Goal: Task Accomplishment & Management: Manage account settings

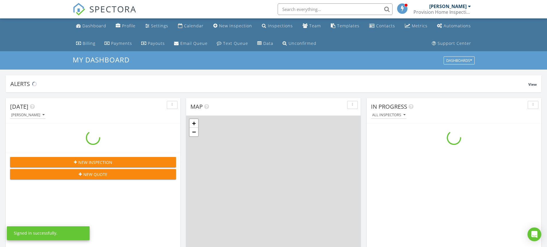
scroll to position [532, 556]
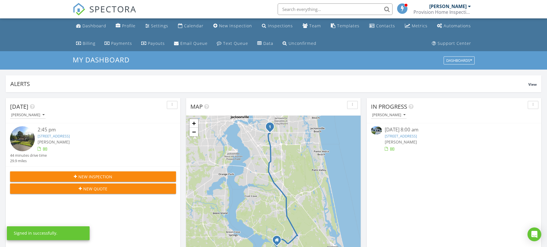
click at [321, 9] on input "text" at bounding box center [335, 8] width 115 height 11
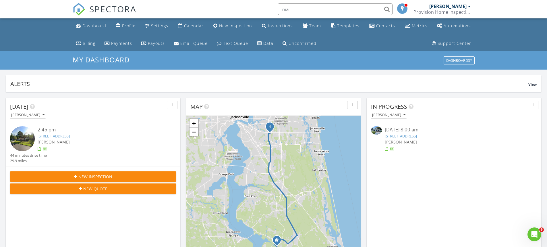
scroll to position [0, 0]
type input "magana"
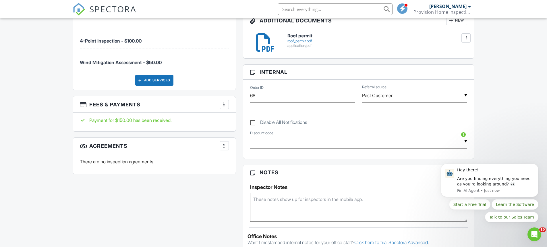
click at [225, 106] on div at bounding box center [224, 104] width 6 height 6
click at [245, 151] on li "View Invoice" at bounding box center [253, 150] width 60 height 14
click at [224, 102] on div at bounding box center [224, 104] width 6 height 6
click at [244, 151] on li "View Invoice" at bounding box center [253, 150] width 60 height 14
click at [223, 106] on div at bounding box center [224, 104] width 6 height 6
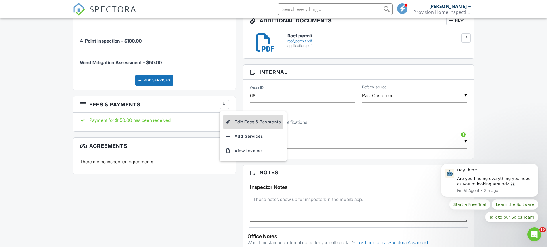
click at [238, 122] on li "Edit Fees & Payments" at bounding box center [253, 122] width 60 height 14
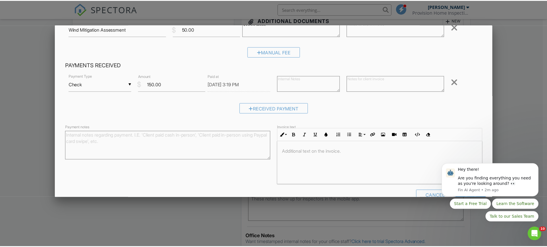
scroll to position [90, 0]
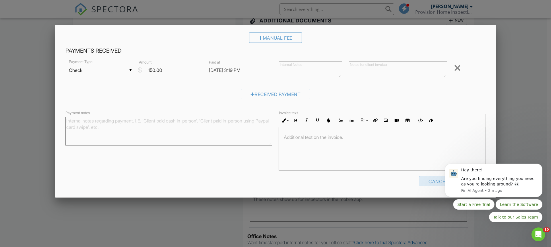
click at [435, 184] on div "Cancel" at bounding box center [438, 181] width 38 height 10
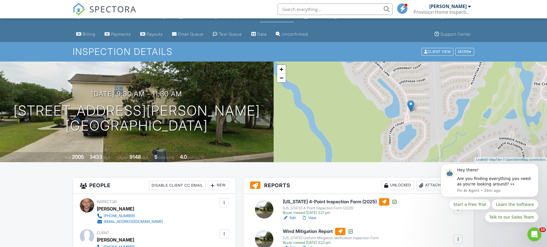
scroll to position [0, 0]
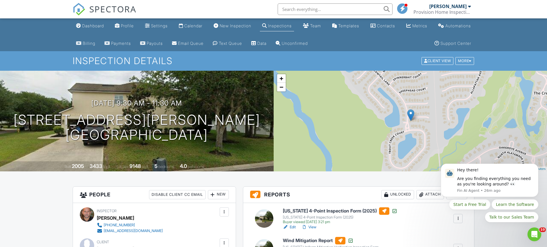
click at [265, 26] on div "Inspections" at bounding box center [264, 25] width 5 height 5
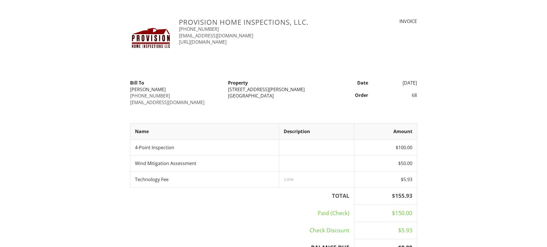
drag, startPoint x: 287, startPoint y: 75, endPoint x: 456, endPoint y: 113, distance: 172.7
click at [456, 113] on div "Provision Home Inspections, LLC. 904-907-0397 info@ppsinspection.com https://ww…" at bounding box center [273, 184] width 547 height 332
drag, startPoint x: 333, startPoint y: 90, endPoint x: 456, endPoint y: 179, distance: 151.2
click at [456, 179] on div "Provision Home Inspections, LLC. 904-907-0397 info@ppsinspection.com https://ww…" at bounding box center [273, 184] width 547 height 332
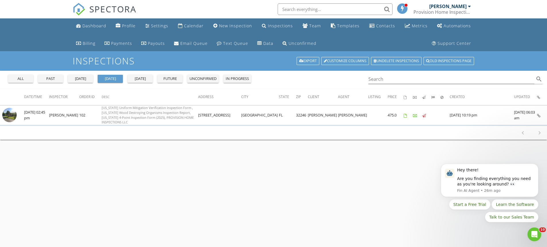
click at [82, 78] on div "[DATE]" at bounding box center [80, 79] width 21 height 6
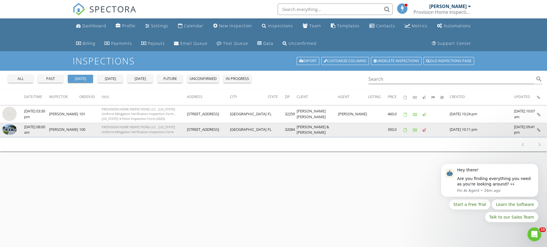
click at [13, 131] on img at bounding box center [9, 129] width 14 height 11
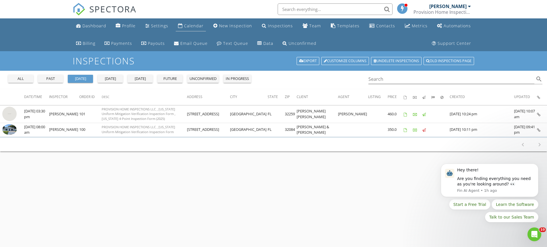
click at [192, 26] on div "Calendar" at bounding box center [194, 25] width 20 height 5
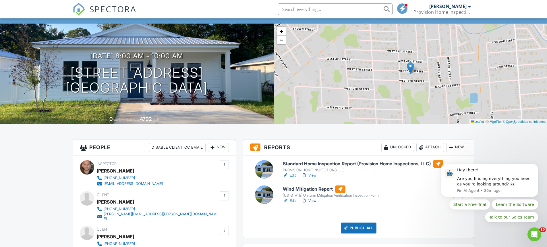
scroll to position [57, 0]
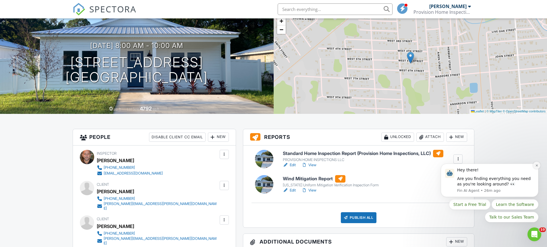
click at [536, 166] on icon "Dismiss notification" at bounding box center [536, 165] width 3 height 3
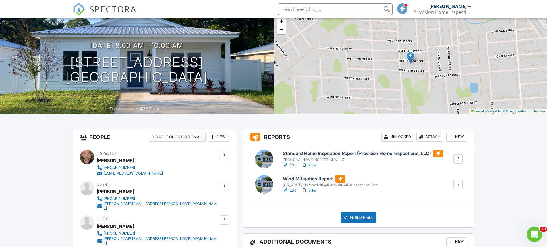
click at [538, 233] on div "Open Intercom Messenger" at bounding box center [533, 233] width 19 height 19
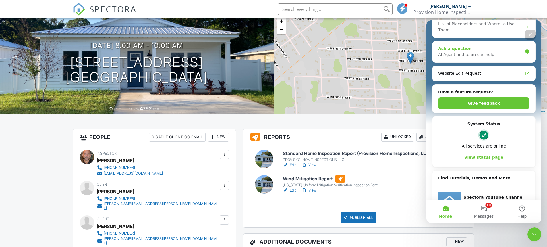
scroll to position [134, 0]
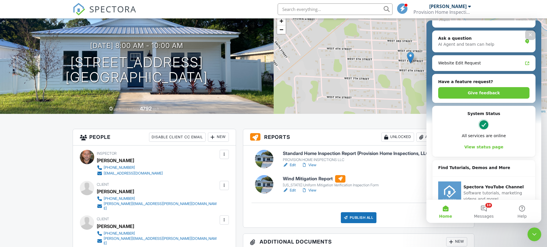
click at [530, 36] on icon "Close" at bounding box center [530, 34] width 3 height 3
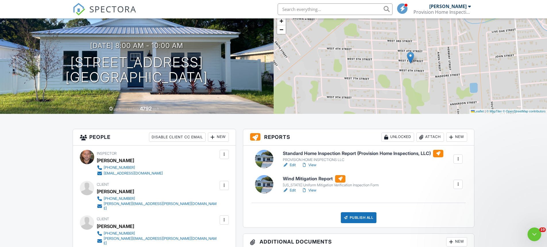
scroll to position [0, 0]
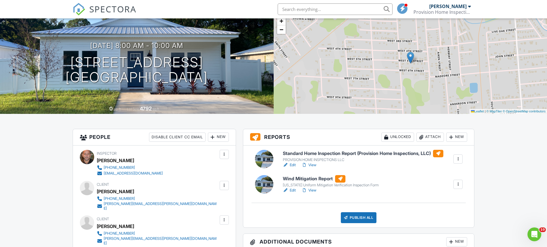
click at [313, 190] on link "View" at bounding box center [309, 190] width 15 height 6
click at [311, 165] on link "View" at bounding box center [309, 165] width 15 height 6
click at [311, 164] on link "View" at bounding box center [309, 165] width 15 height 6
click at [313, 189] on link "View" at bounding box center [309, 190] width 15 height 6
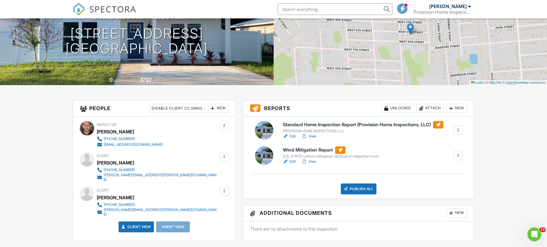
click at [457, 132] on div at bounding box center [458, 130] width 6 height 6
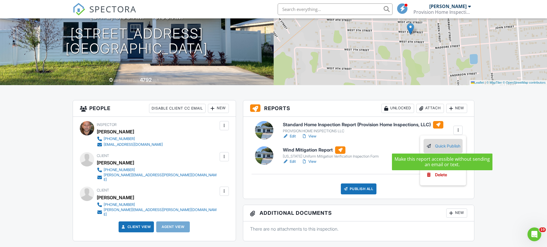
click at [448, 146] on link "Quick Publish" at bounding box center [443, 146] width 34 height 6
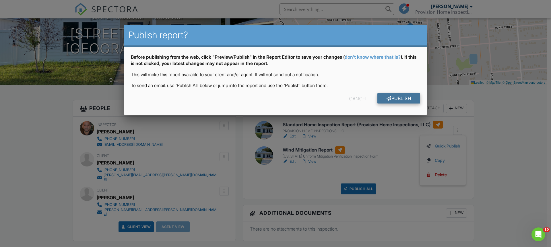
click at [387, 99] on div at bounding box center [389, 98] width 5 height 5
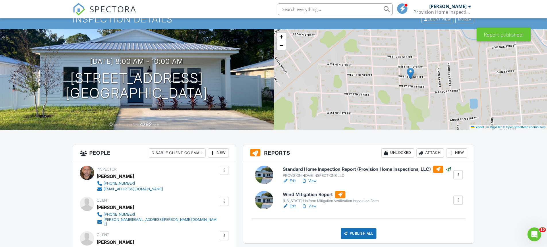
scroll to position [57, 0]
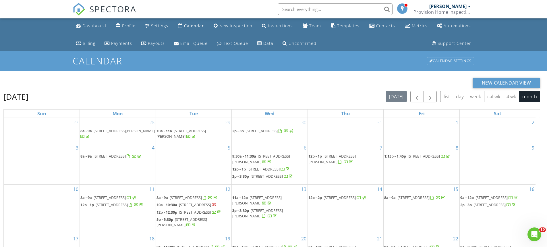
scroll to position [29, 0]
